Goal: Share content: Distribute website content to other platforms or users

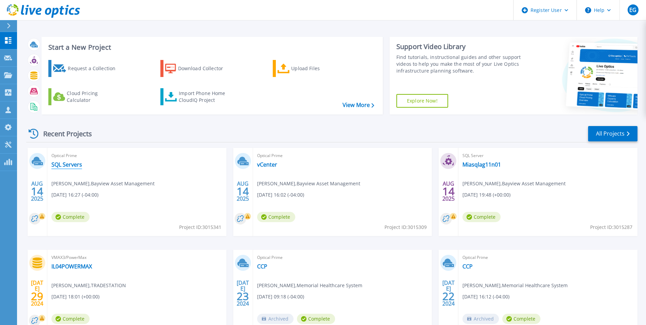
click at [65, 167] on link "SQL Servers" at bounding box center [66, 164] width 31 height 7
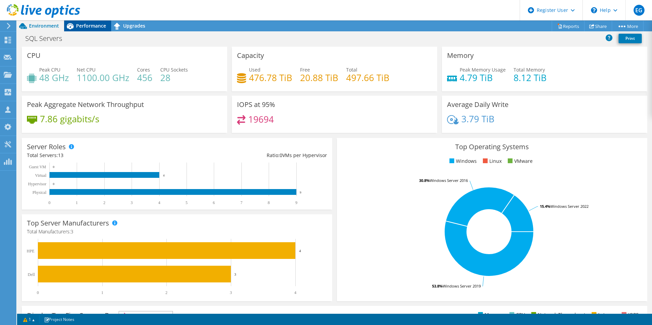
click at [88, 26] on span "Performance" at bounding box center [91, 25] width 30 height 6
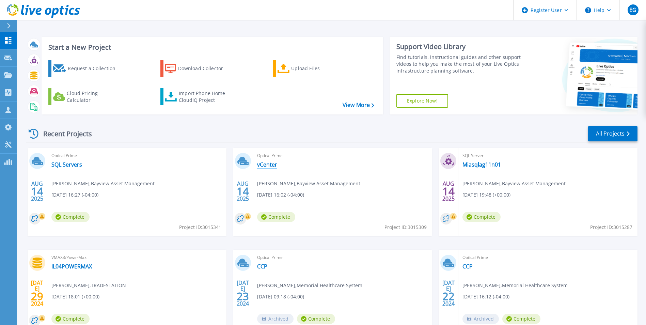
click at [263, 164] on link "vCenter" at bounding box center [267, 164] width 20 height 7
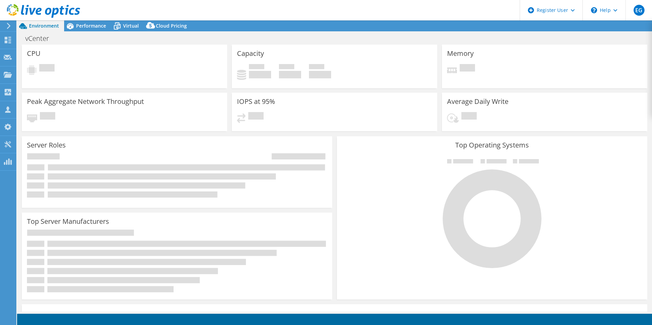
select select "USD"
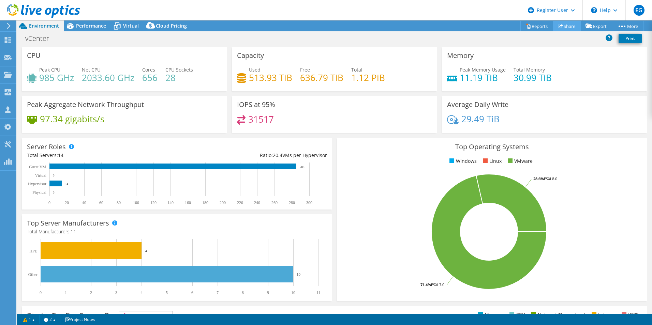
click at [566, 26] on link "Share" at bounding box center [566, 26] width 28 height 11
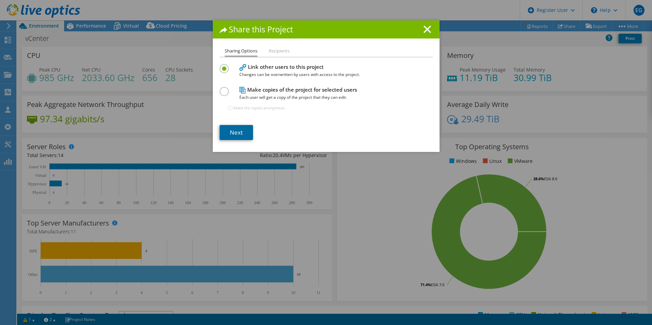
click at [230, 132] on link "Next" at bounding box center [235, 132] width 33 height 15
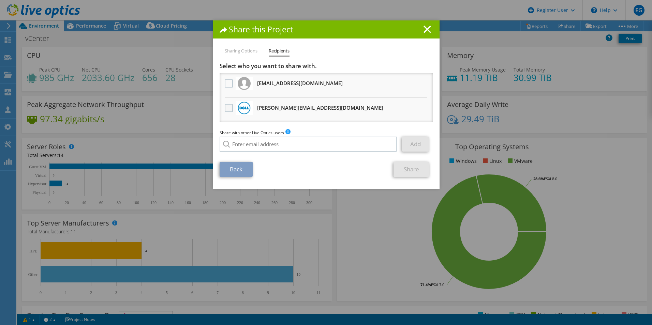
click at [226, 106] on label at bounding box center [230, 108] width 10 height 8
click at [0, 0] on input "checkbox" at bounding box center [0, 0] width 0 height 0
click at [404, 166] on link "Share" at bounding box center [411, 169] width 36 height 15
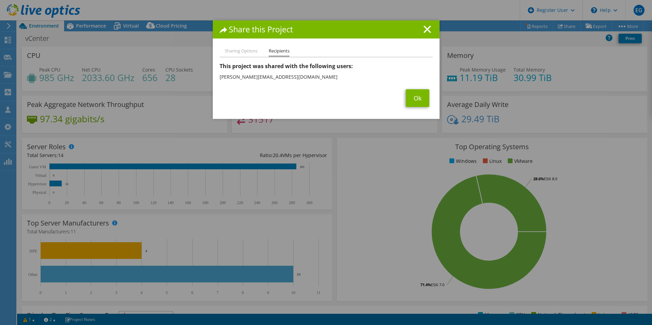
click at [427, 29] on icon at bounding box center [426, 29] width 7 height 7
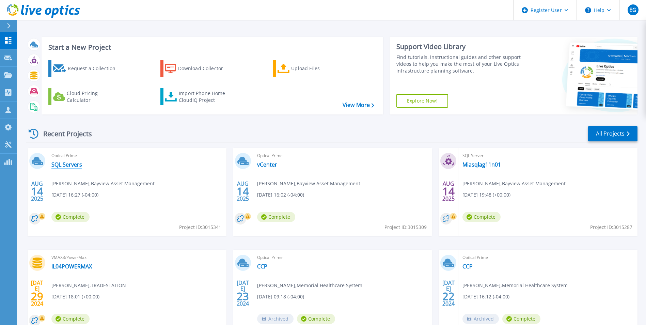
click at [64, 164] on link "SQL Servers" at bounding box center [66, 164] width 31 height 7
